Goal: Information Seeking & Learning: Find specific page/section

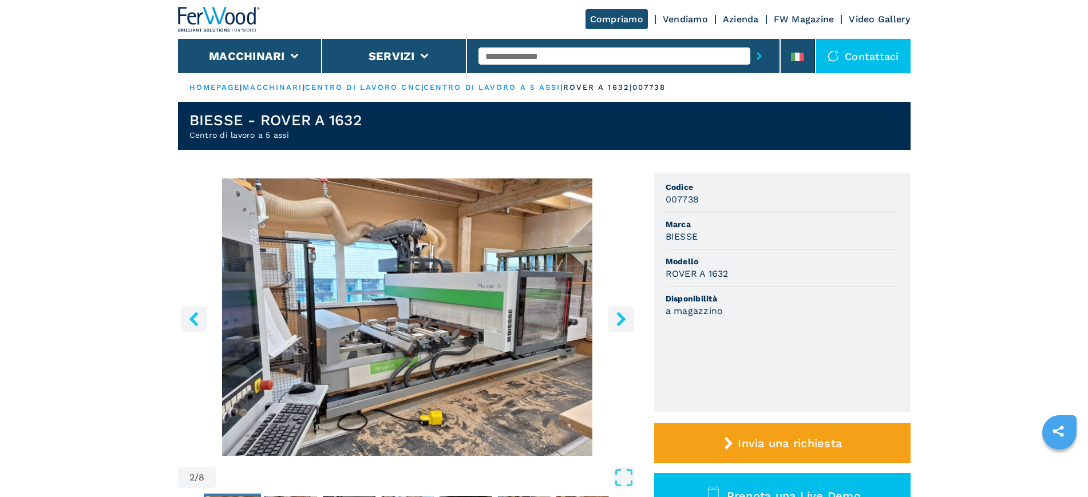
click at [693, 19] on link "Vendiamo" at bounding box center [685, 19] width 45 height 11
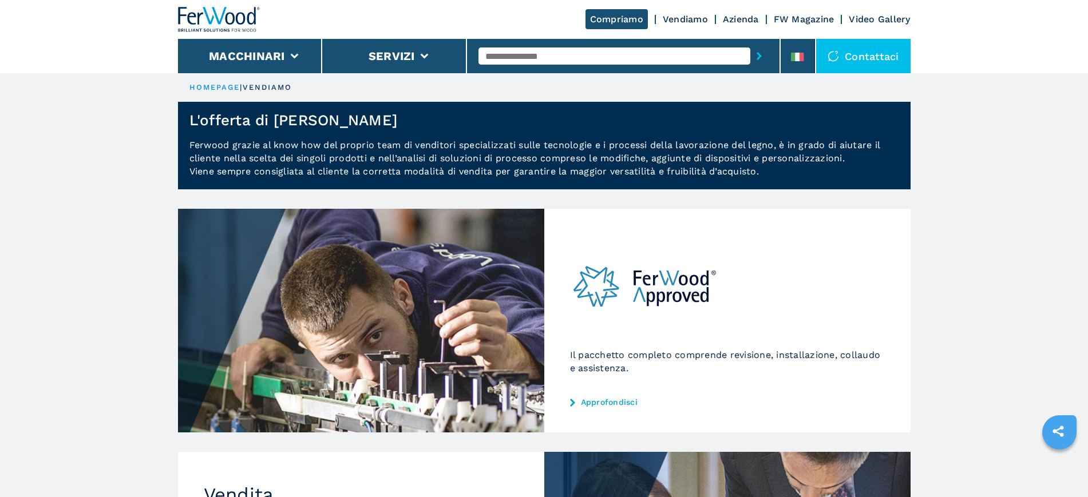
click at [616, 401] on link "Approfondisci" at bounding box center [727, 402] width 315 height 9
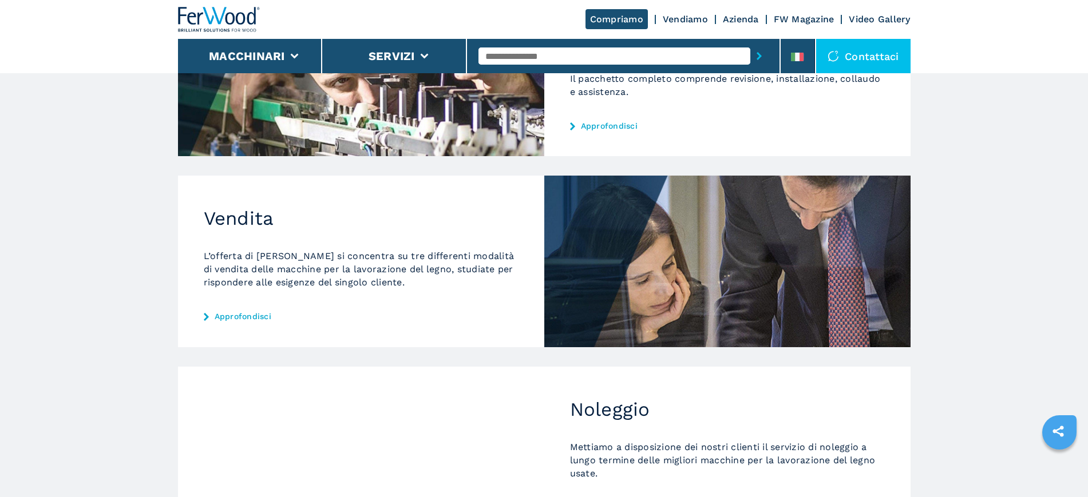
scroll to position [286, 0]
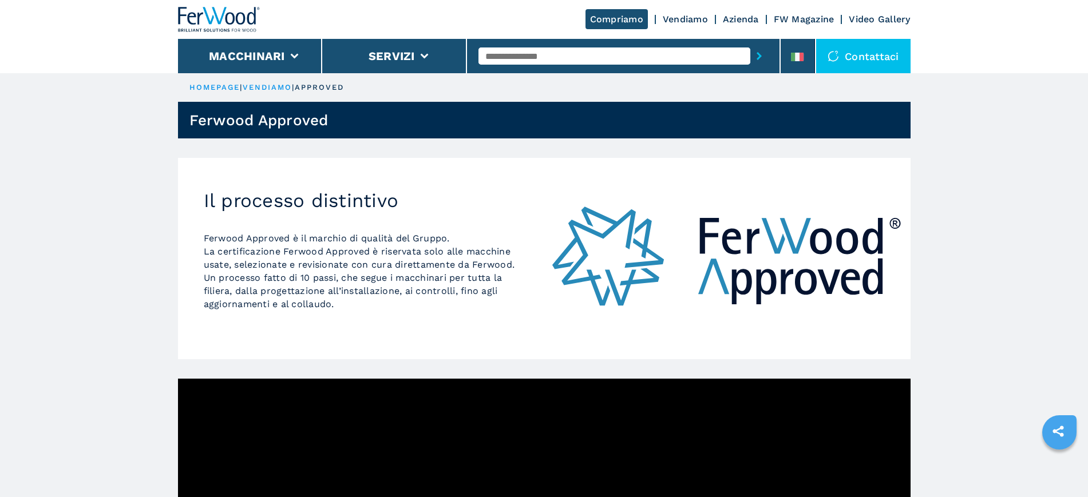
click at [275, 84] on link "vendiamo" at bounding box center [268, 87] width 50 height 9
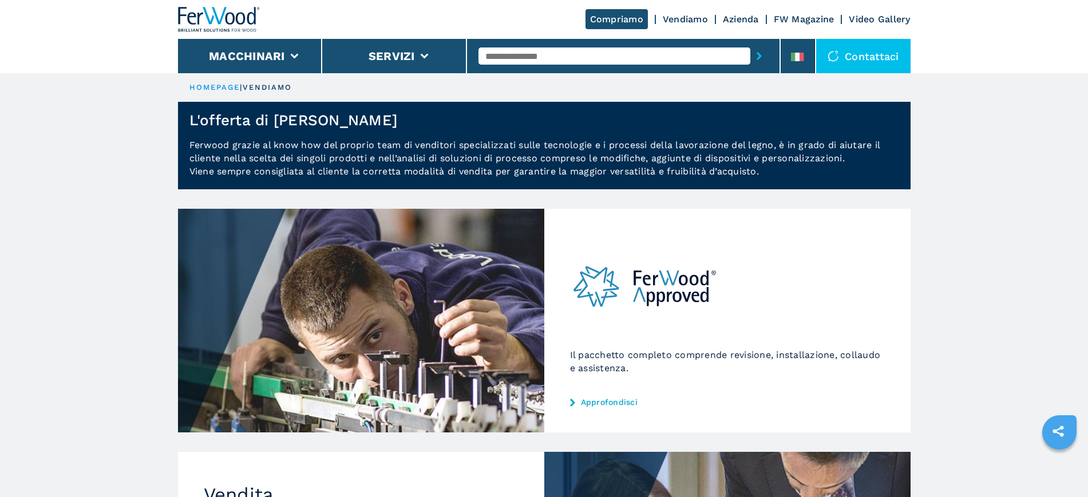
scroll to position [358, 0]
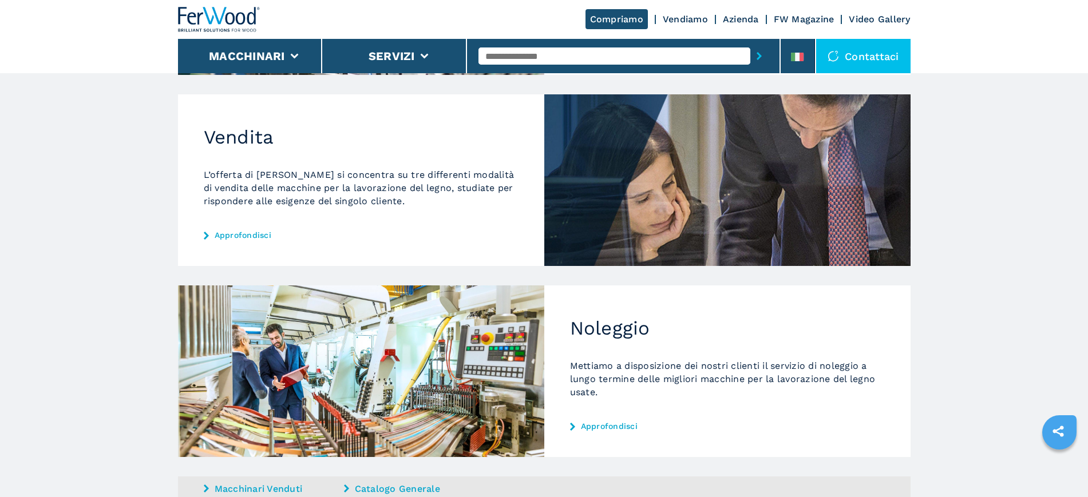
click at [228, 231] on link "Approfondisci" at bounding box center [361, 235] width 315 height 9
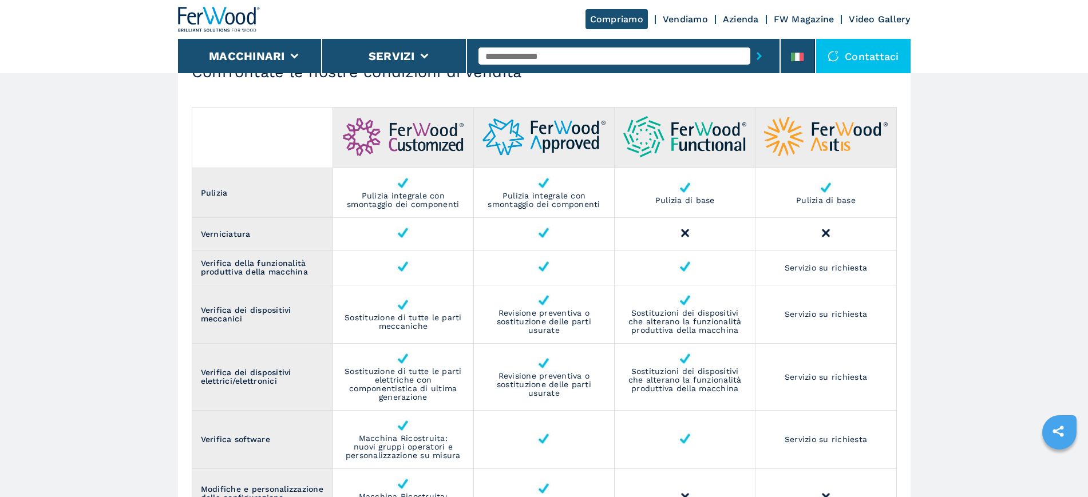
scroll to position [1002, 0]
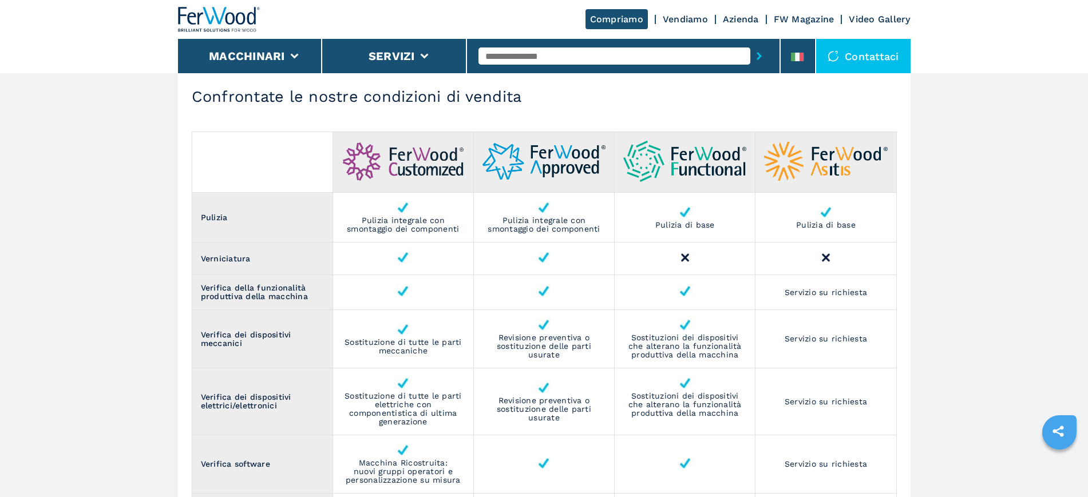
click at [390, 181] on img at bounding box center [403, 161] width 123 height 39
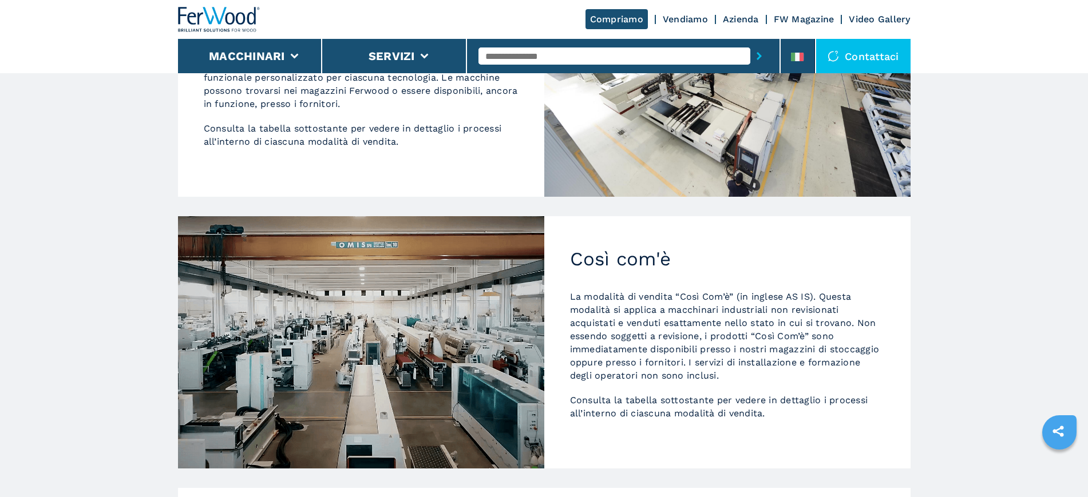
scroll to position [572, 0]
click at [525, 53] on input "text" at bounding box center [615, 56] width 272 height 17
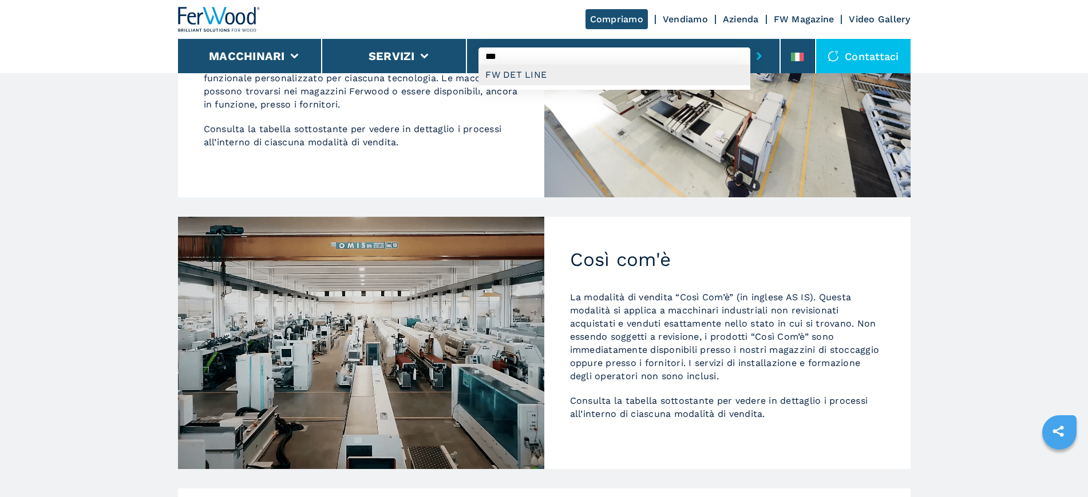
click at [520, 73] on div "FW DET LINE" at bounding box center [615, 75] width 272 height 21
type input "**********"
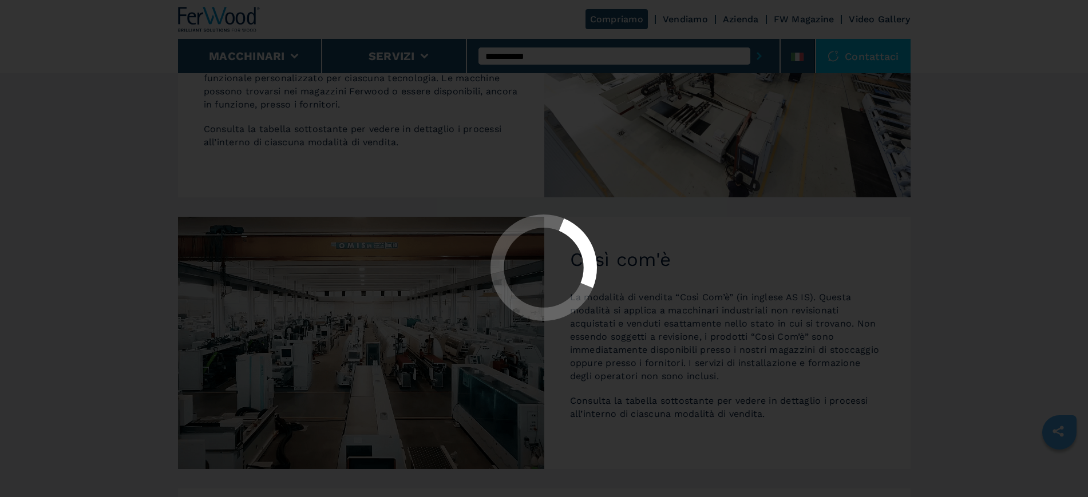
scroll to position [0, 0]
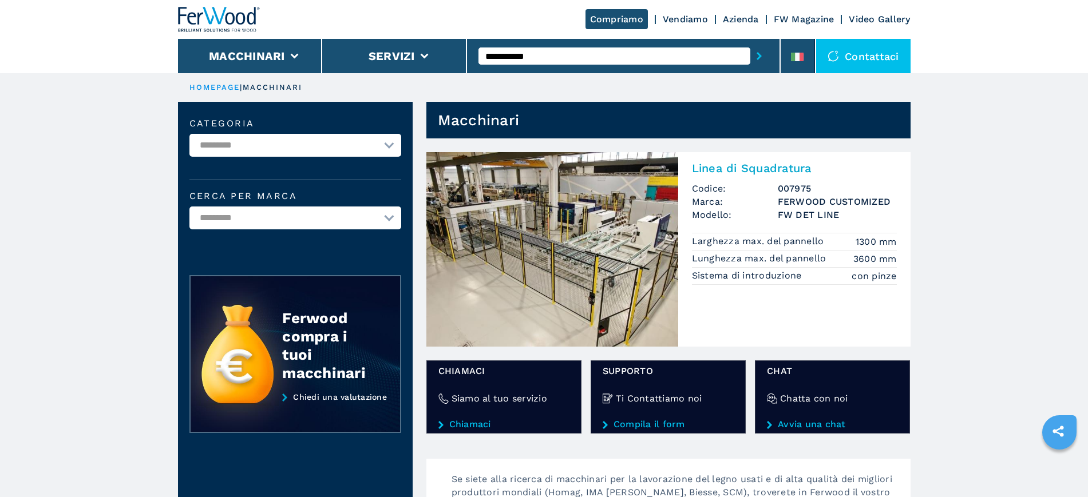
click at [752, 197] on span "Marca:" at bounding box center [735, 201] width 86 height 13
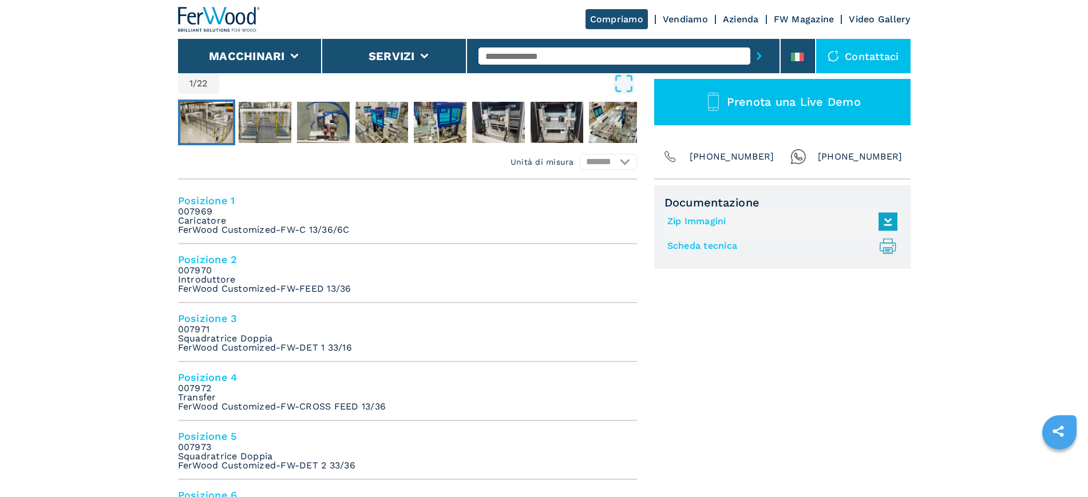
scroll to position [429, 0]
